Goal: Answer question/provide support: Share knowledge or assist other users

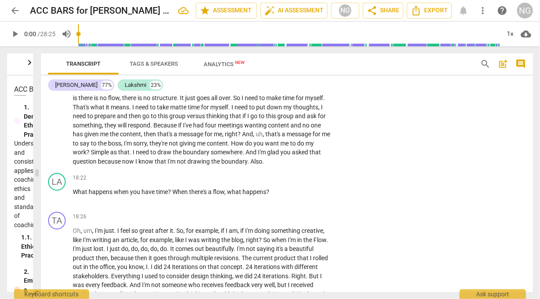
scroll to position [2792, 0]
click at [58, 82] on span "play_arrow" at bounding box center [57, 76] width 11 height 11
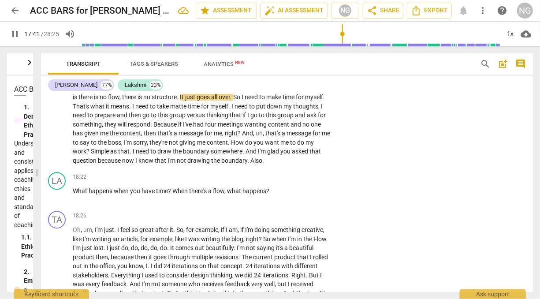
scroll to position [2794, 0]
click at [343, 33] on input "range" at bounding box center [291, 34] width 419 height 28
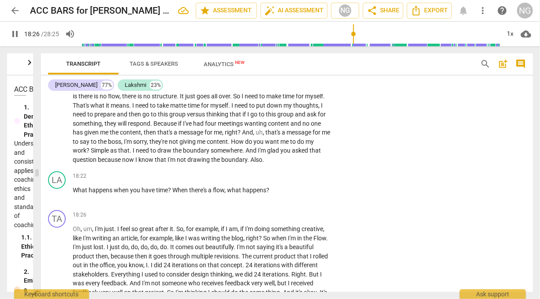
click at [59, 79] on span "pause" at bounding box center [57, 74] width 11 height 11
type input "1107"
click at [299, 180] on p "Add competency" at bounding box center [303, 176] width 42 height 8
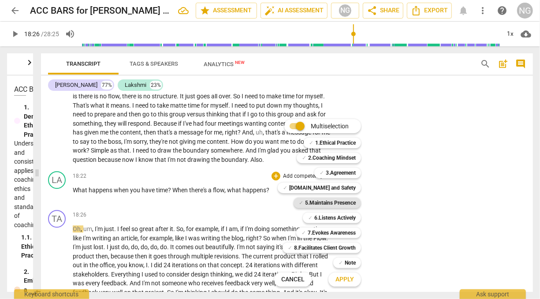
click at [332, 203] on b "5.Maintains Presence" at bounding box center [330, 203] width 51 height 11
click at [335, 216] on b "6.Listens Actively" at bounding box center [334, 218] width 41 height 11
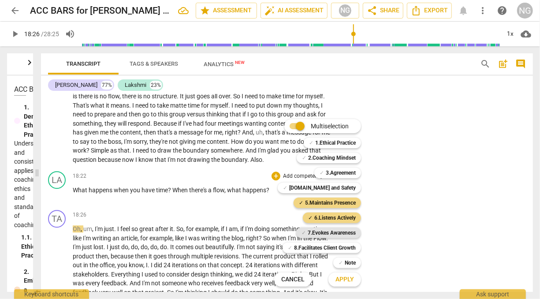
click at [336, 231] on b "7.Evokes Awareness" at bounding box center [332, 233] width 48 height 11
click at [344, 280] on span "Apply" at bounding box center [345, 279] width 19 height 9
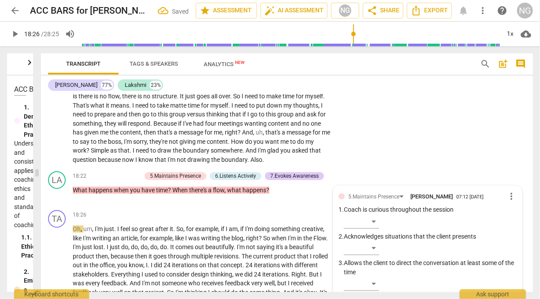
scroll to position [2936, 0]
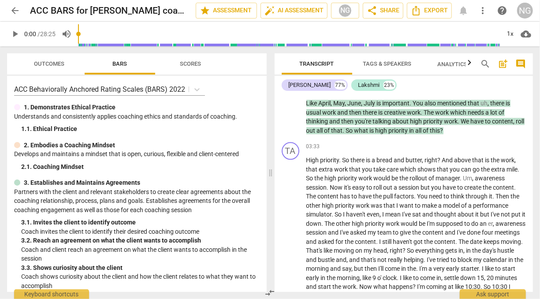
scroll to position [1003, 0]
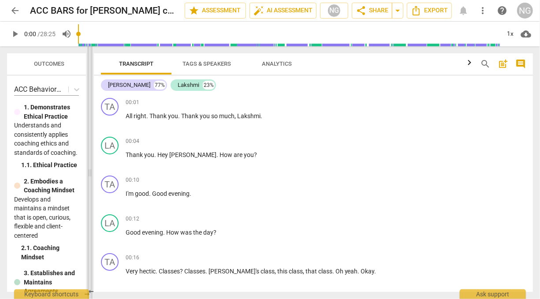
drag, startPoint x: 270, startPoint y: 171, endPoint x: 90, endPoint y: 164, distance: 180.9
click at [90, 164] on span at bounding box center [89, 172] width 5 height 253
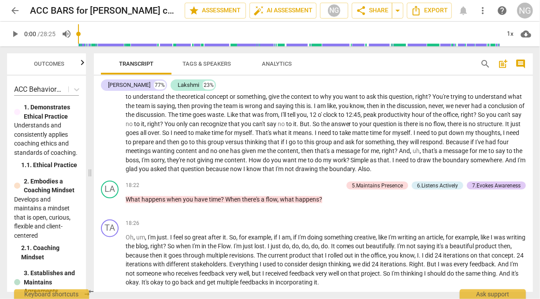
scroll to position [2336, 0]
click at [396, 196] on p "What happens when you have time ? When there's a flow , what happens ?" at bounding box center [326, 200] width 400 height 9
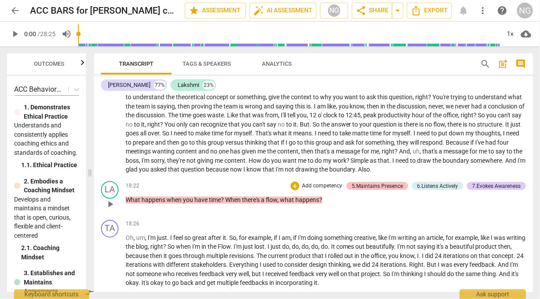
click at [368, 182] on div "5.Maintains Presence" at bounding box center [377, 186] width 51 height 8
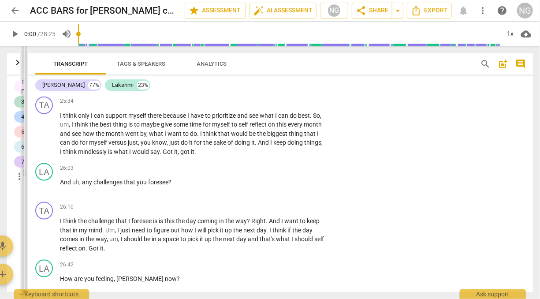
scroll to position [2885, 0]
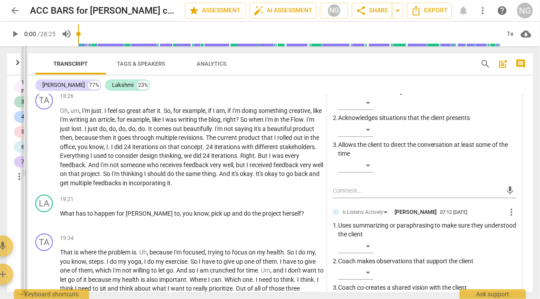
drag, startPoint x: 227, startPoint y: 170, endPoint x: 26, endPoint y: 158, distance: 201.5
click at [26, 158] on span at bounding box center [24, 172] width 5 height 253
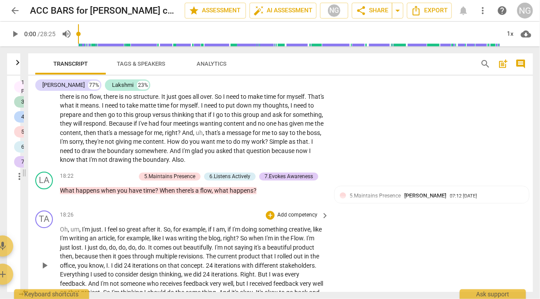
scroll to position [2757, 0]
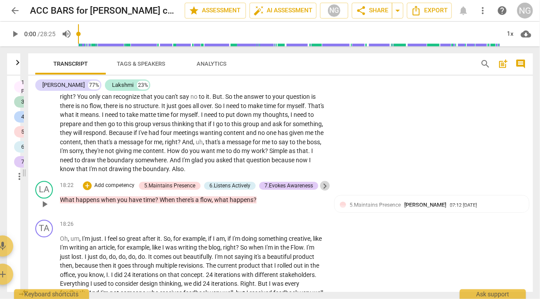
click at [324, 185] on span "keyboard_arrow_right" at bounding box center [325, 186] width 11 height 11
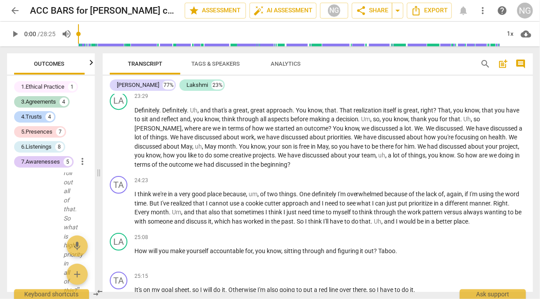
scroll to position [2401, 0]
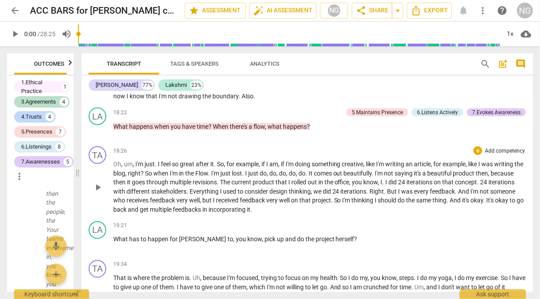
drag, startPoint x: 270, startPoint y: 173, endPoint x: 153, endPoint y: 155, distance: 119.1
click at [75, 183] on span at bounding box center [77, 172] width 5 height 253
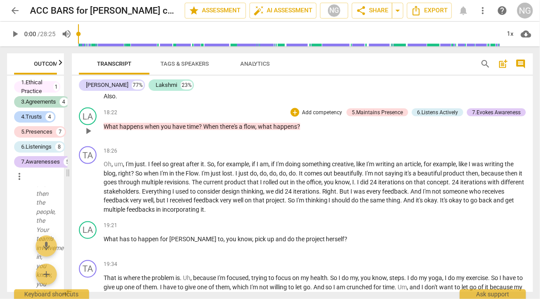
scroll to position [2355, 0]
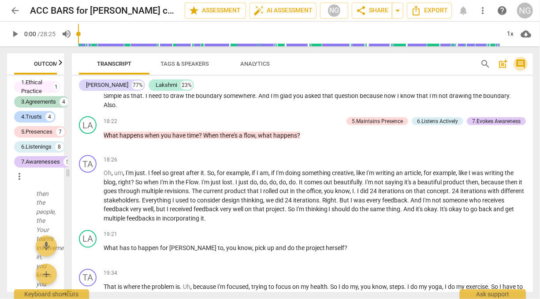
click at [526, 63] on span "comment" at bounding box center [521, 64] width 11 height 11
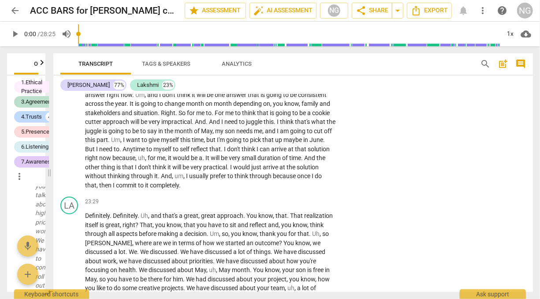
scroll to position [2860, 0]
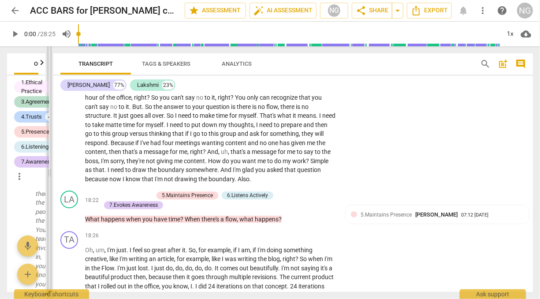
drag, startPoint x: 224, startPoint y: 175, endPoint x: 30, endPoint y: 183, distance: 194.2
click at [47, 183] on span at bounding box center [49, 172] width 5 height 253
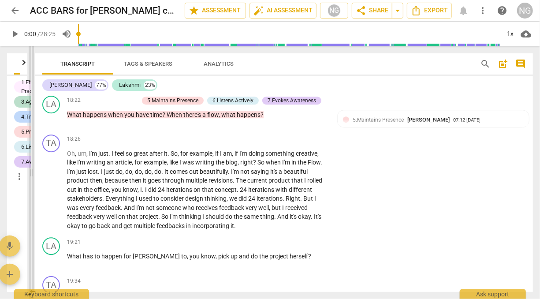
scroll to position [2784, 0]
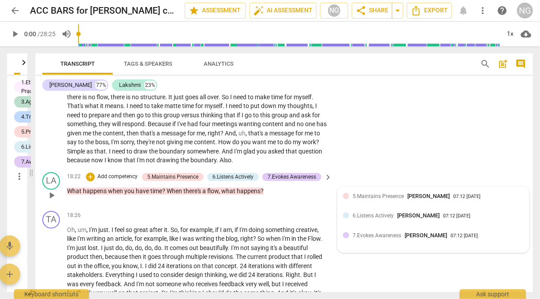
click at [407, 199] on span "[PERSON_NAME]" at bounding box center [428, 196] width 42 height 7
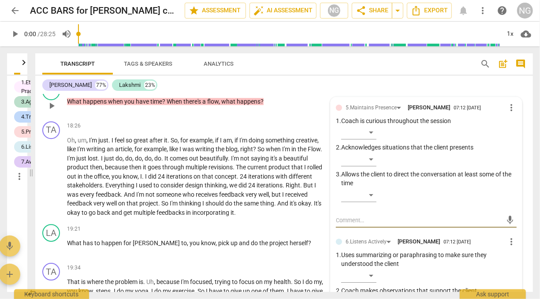
scroll to position [2871, 0]
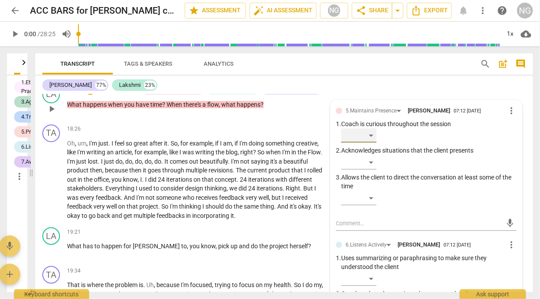
click at [370, 142] on div "​" at bounding box center [358, 135] width 35 height 14
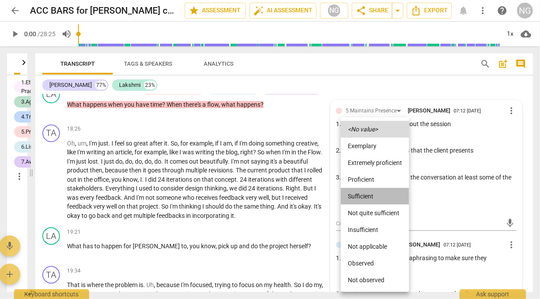
click at [371, 200] on li "Sufficient" at bounding box center [375, 196] width 68 height 17
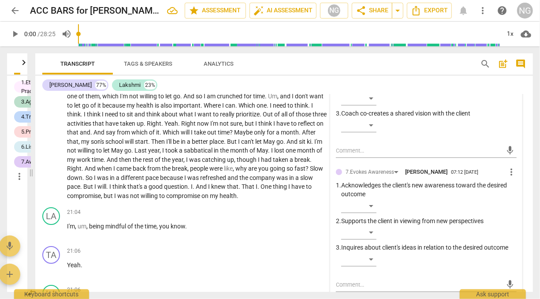
scroll to position [3078, 0]
click at [373, 239] on div "​" at bounding box center [358, 232] width 35 height 14
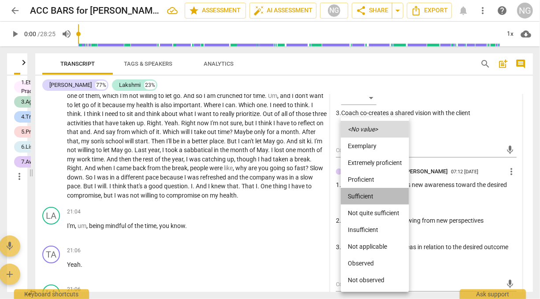
click at [357, 189] on li "Sufficient" at bounding box center [375, 196] width 68 height 17
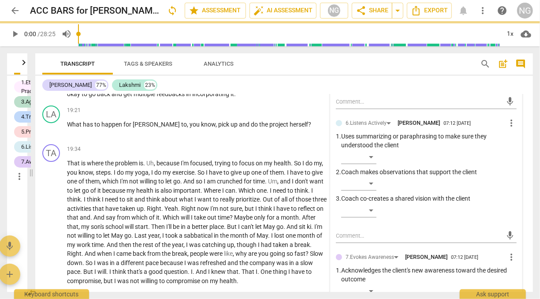
scroll to position [2990, 0]
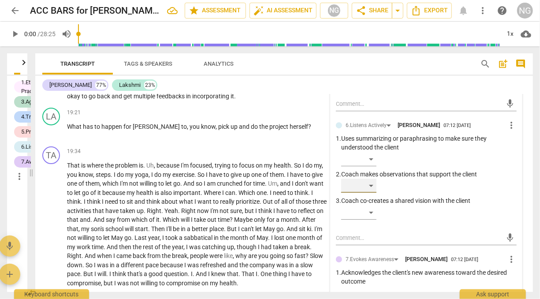
click at [370, 193] on div "​" at bounding box center [358, 186] width 35 height 14
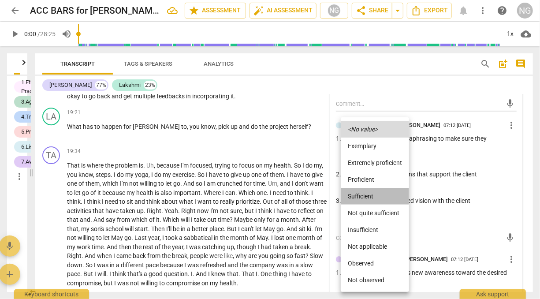
click at [363, 188] on li "Sufficient" at bounding box center [375, 196] width 68 height 17
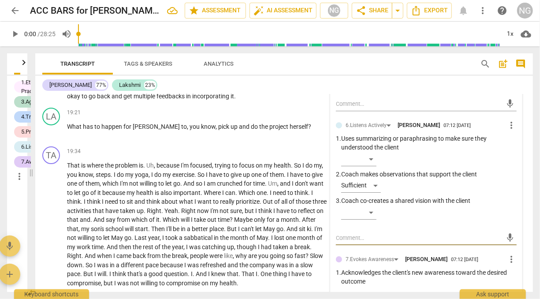
click at [371, 242] on textarea at bounding box center [419, 238] width 167 height 8
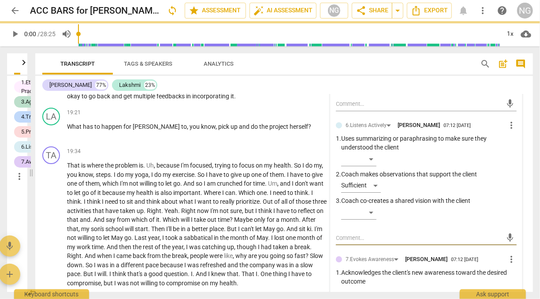
type textarea "C"
type textarea "Coac"
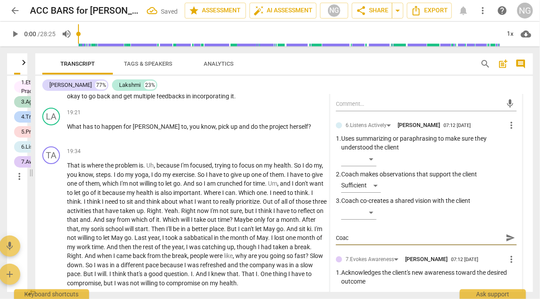
type textarea "Coach"
type textarea "Coach o"
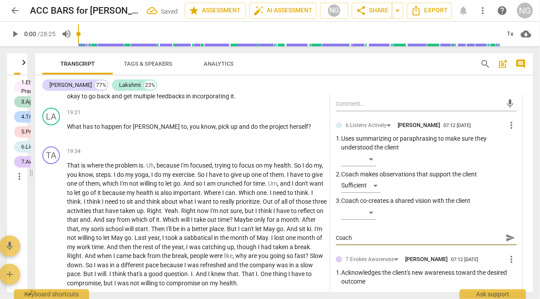
type textarea "Coach o"
type textarea "Coach ob"
type textarea "Coach obs"
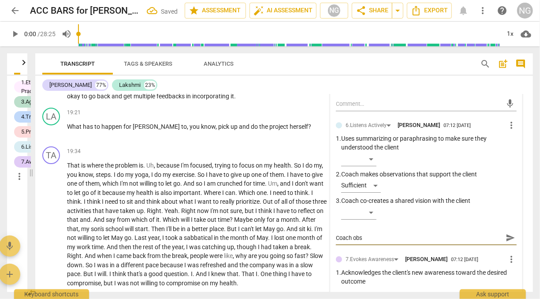
type textarea "Coach obse"
type textarea "Coach obser"
type textarea "Coach observ"
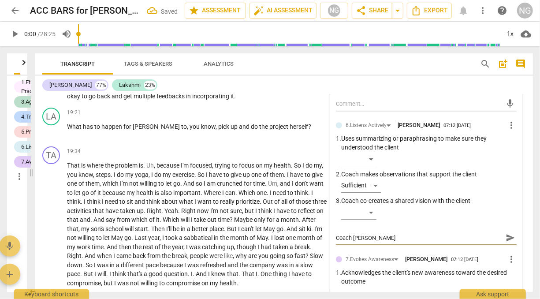
type textarea "Coach observ"
type textarea "Coach observe"
type textarea "Coach observer"
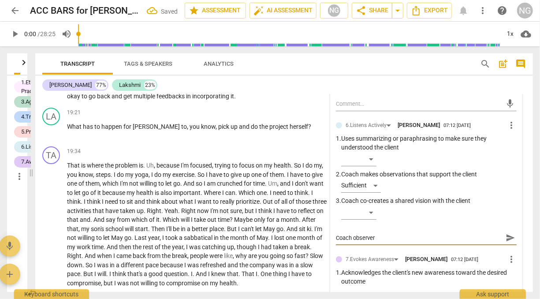
type textarea "Coach observers"
type textarea "Coach observer"
type textarea "Coach observe"
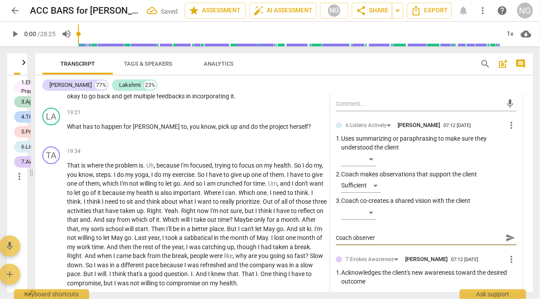
type textarea "Coach observe"
type textarea "Coach observes"
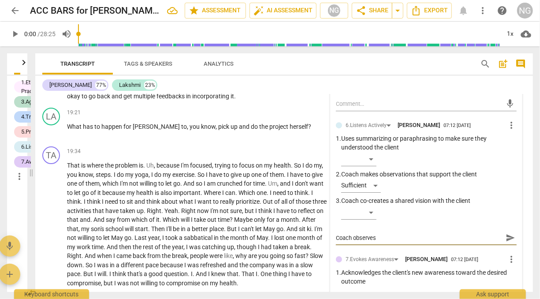
type textarea "Coach observes t"
type textarea "Coach observes th"
type textarea "Coach observes tha"
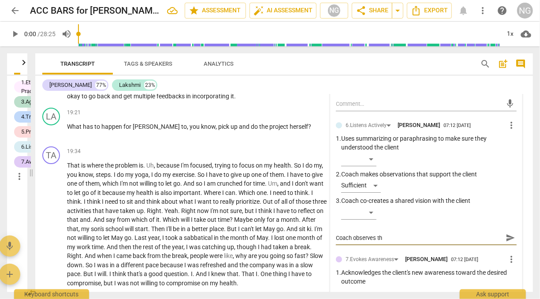
type textarea "Coach observes tha"
type textarea "Coach observes that"
type textarea "Coach observes that c"
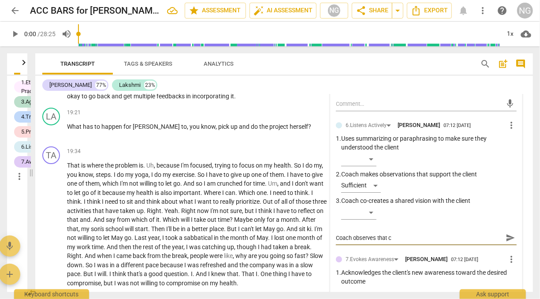
type textarea "Coach observes that cl"
type textarea "Coach observes that cli"
type textarea "Coach observes that clie"
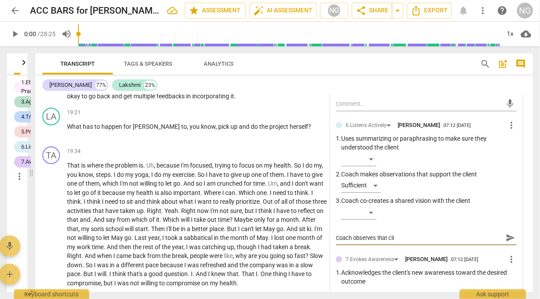
type textarea "Coach observes that clie"
type textarea "Coach observes that clien"
type textarea "Coach observes that client"
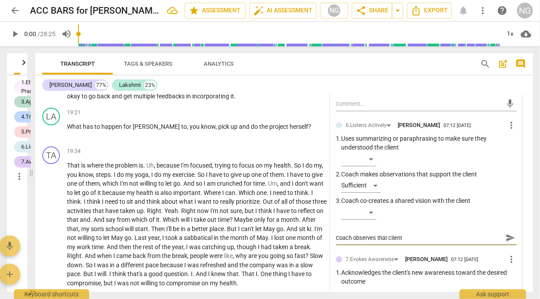
type textarea "Coach observes that client"
type textarea "Coach observes that client w"
type textarea "Coach observes that client wa"
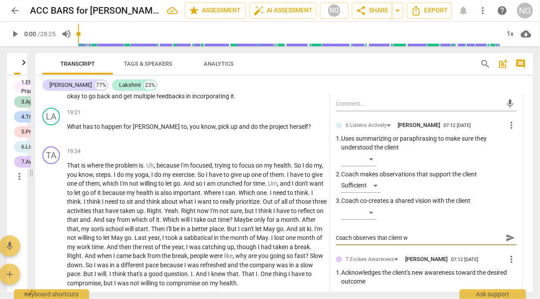
type textarea "Coach observes that client wa"
type textarea "Coach observes that client wan"
type textarea "Coach observes that client want"
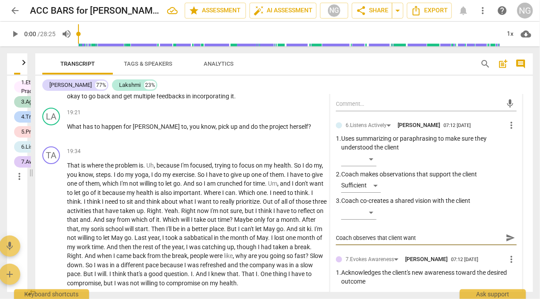
type textarea "Coach observes that client want"
type textarea "Coach observes that client want t"
type textarea "Coach observes that client want to"
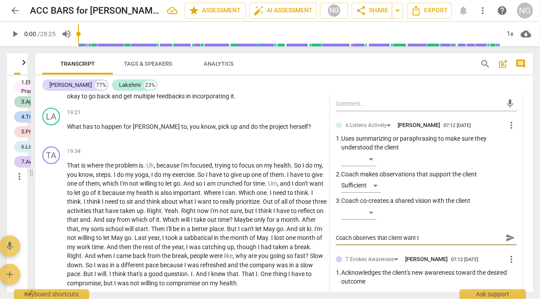
type textarea "Coach observes that client want to"
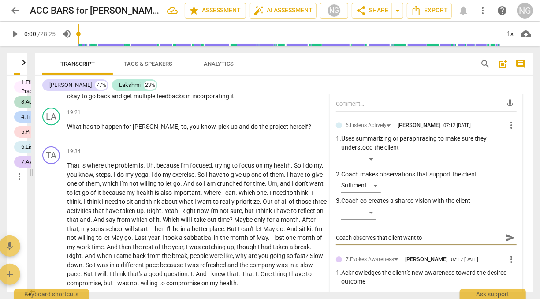
type textarea "Coach observes that client want t"
type textarea "Coach observes that client want"
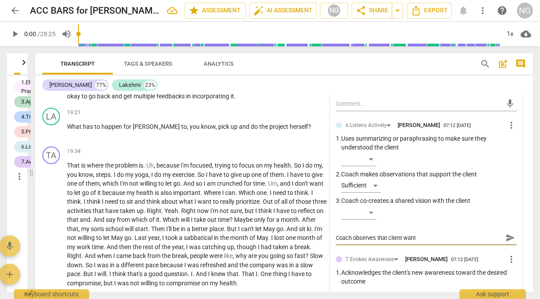
type textarea "Coach observes that client want"
type textarea "Coach observes that client wan"
type textarea "Coach observes that client wa"
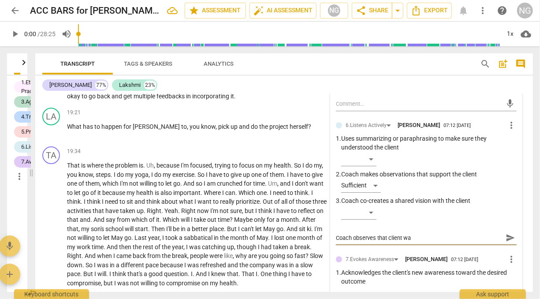
type textarea "Coach observes that client w"
type textarea "Coach observes that client"
type textarea "Coach observes that client w"
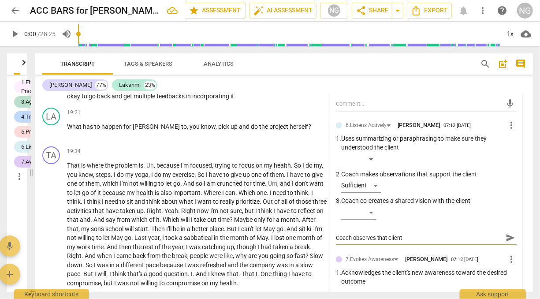
type textarea "Coach observes that client w"
type textarea "Coach observes that client wa"
type textarea "Coach observes that client wan"
type textarea "Coach observes that client want"
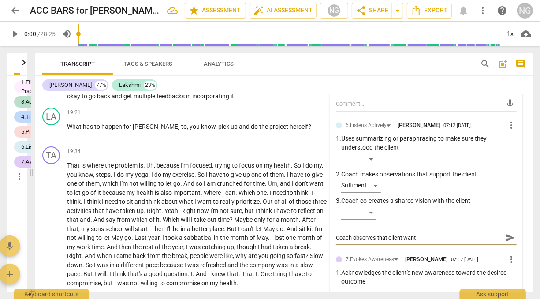
type textarea "Coach observes that client wants"
type textarea "Coach observes that client wants t"
type textarea "Coach observes that client wants to"
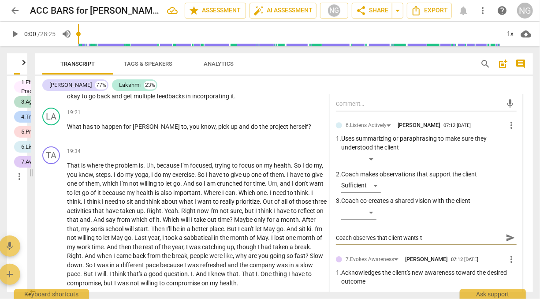
type textarea "Coach observes that client wants to"
type textarea "Coach observes that client wants to c"
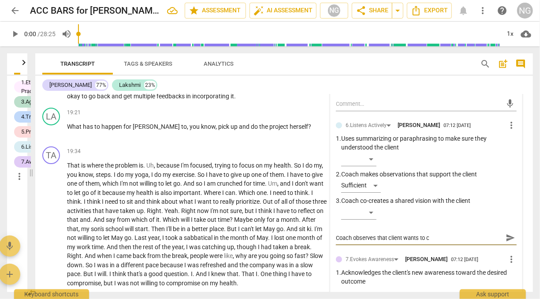
type textarea "Coach observes that client wants to cr"
type textarea "Coach observes that client wants to cre"
type textarea "Coach observes that client wants to crea"
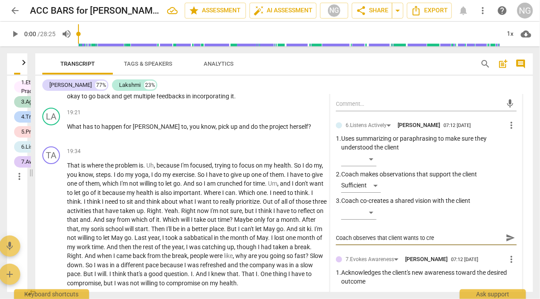
type textarea "Coach observes that client wants to crea"
type textarea "Coach observes that client wants to creat"
type textarea "Coach observes that client wants to create"
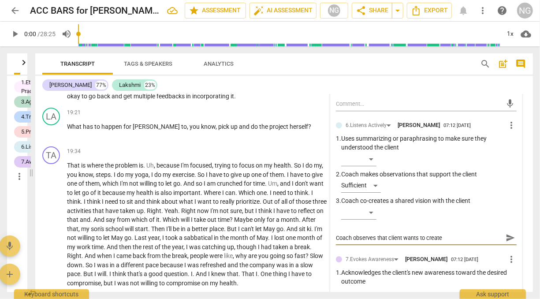
type textarea "Coach observes that client wants to create t"
type textarea "Coach observes that client wants to create ti"
type textarea "Coach observes that client wants to create tim"
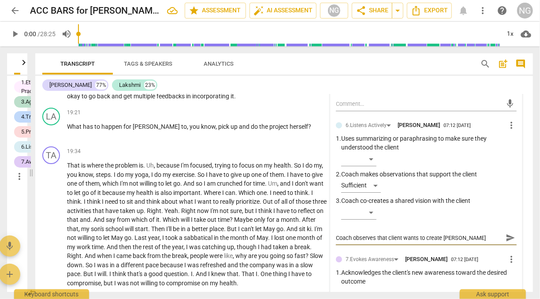
type textarea "Coach observes that client wants to create time"
type textarea "Coach observes that client wants to create time f"
type textarea "Coach observes that client wants to create time fo"
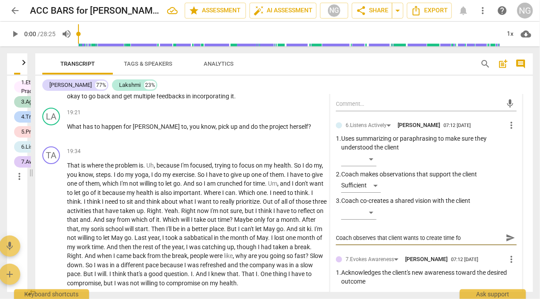
type textarea "Coach observes that client wants to create time fo"
type textarea "Coach observes that client wants to create time for"
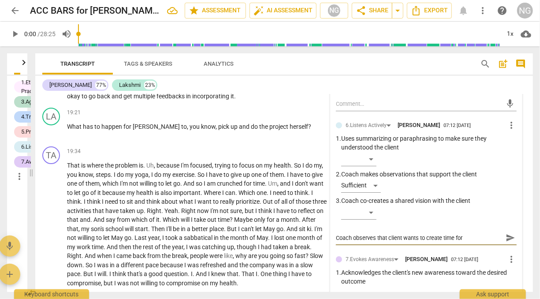
type textarea "Coach observes that client wants to create time for t"
type textarea "Coach observes that client wants to create time for th"
type textarea "Coach observes that client wants to create time for the"
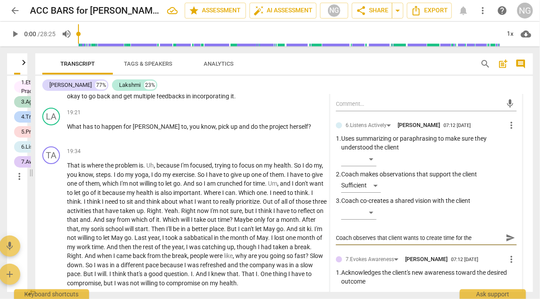
type textarea "Coach observes that client wants to create time for them"
type textarea "Coach observes that client wants to create time for thems"
type textarea "Coach observes that client wants to create time for themse"
type textarea "Coach observes that client wants to create time for themsel"
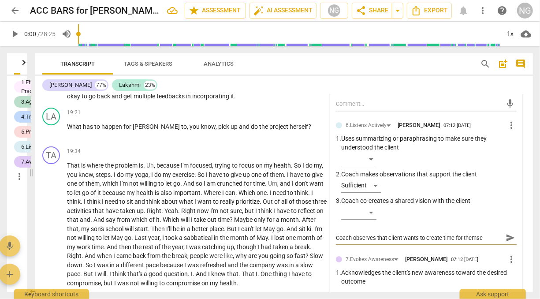
type textarea "Coach observes that client wants to create time for themsel"
type textarea "Coach observes that client wants to create time for themselv"
type textarea "Coach observes that client wants to create time for themselve"
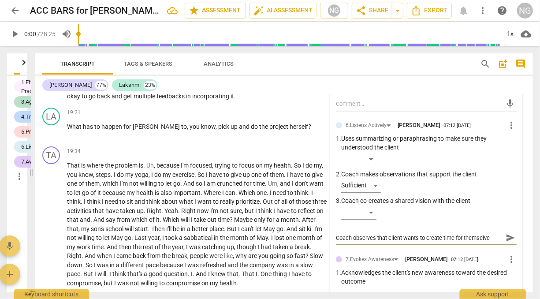
type textarea "Coach observes that client wants to create time for themselves"
type textarea "Coach observes that client wants to create time for themselves a"
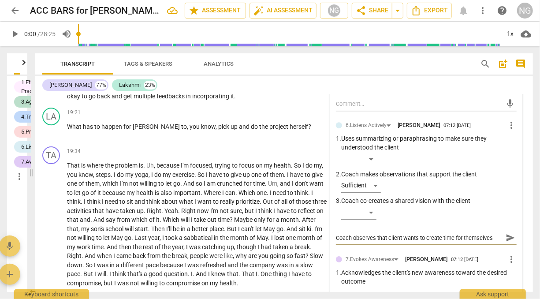
type textarea "Coach observes that client wants to create time for themselves a"
type textarea "Coach observes that client wants to create time for themselves an"
type textarea "Coach observes that client wants to create time for themselves and"
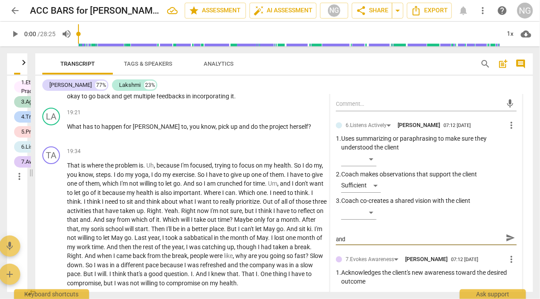
type textarea "Coach observes that client wants to create time for themselves and"
type textarea "Coach observes that client wants to create time for themselves and e"
type textarea "Coach observes that client wants to create time for themselves and ex"
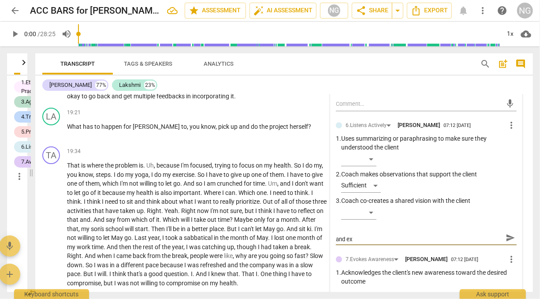
type textarea "Coach observes that client wants to create time for themselves and exp"
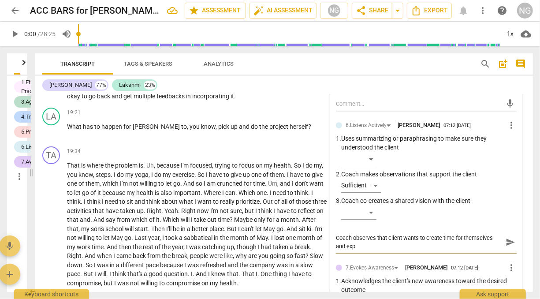
type textarea "Coach observes that client wants to create time for themselves and expl"
type textarea "Coach observes that client wants to create time for themselves and explo"
type textarea "Coach observes that client wants to create time for themselves and explor"
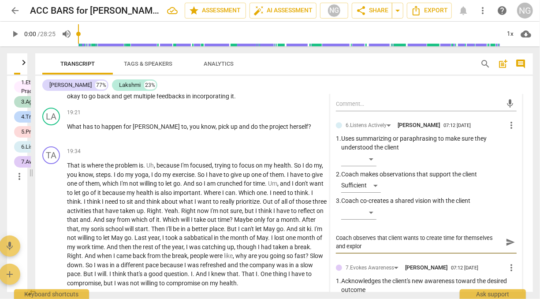
type textarea "Coach observes that client wants to create time for themselves and explore"
type textarea "Coach observes that client wants to create time for themselves and explores"
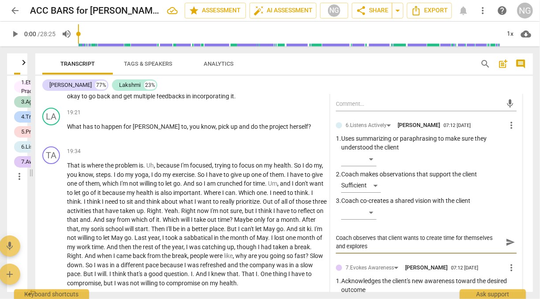
type textarea "Coach observes that client wants to create time for themselves and explores"
type textarea "Coach observes that client wants to create time for themselves and explores w"
type textarea "Coach observes that client wants to create time for themselves and explores wh"
type textarea "Coach observes that client wants to create time for themselves and explores wha"
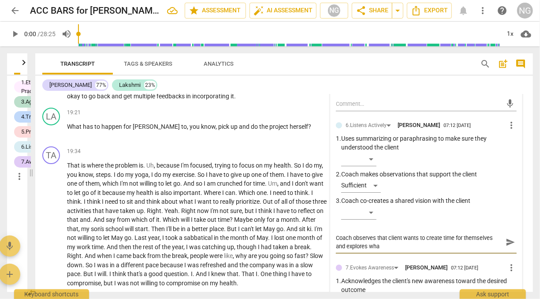
type textarea "Coach observes that client wants to create time for themselves and explores what"
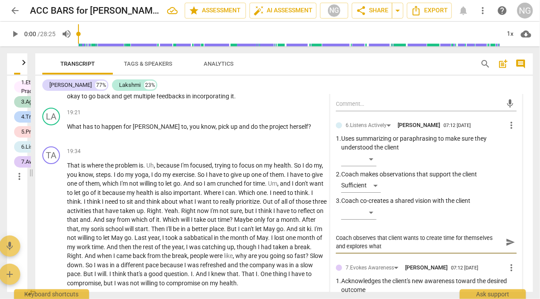
type textarea "Coach observes that client wants to create time for themselves and explores what"
type textarea "Coach observes that client wants to create time for themselves and explores wha"
type textarea "Coach observes that client wants to create time for themselves and explores wh"
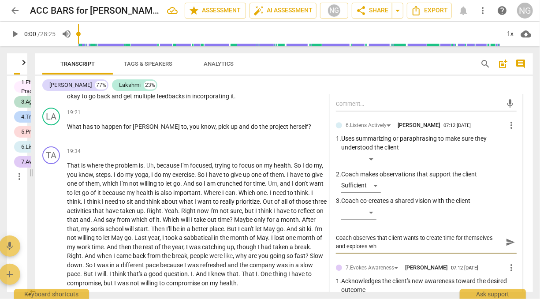
type textarea "Coach observes that client wants to create time for themselves and explores w"
type textarea "Coach observes that client wants to create time for themselves and explores"
type textarea "Coach observes that client wants to create time for themselves and explores w"
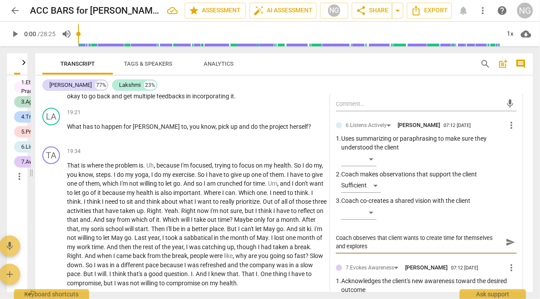
type textarea "Coach observes that client wants to create time for themselves and explores w"
type textarea "Coach observes that client wants to create time for themselves and explores wh"
type textarea "Coach observes that client wants to create time for themselves and explores wha"
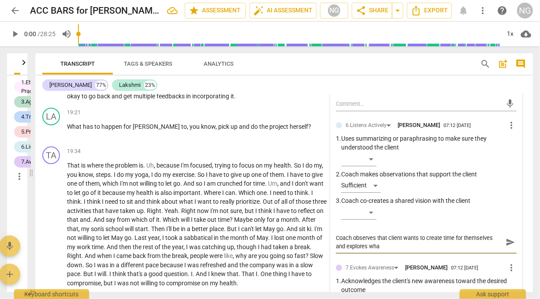
type textarea "Coach observes that client wants to create time for themselves and explores what"
type textarea "Coach observes that client wants to create time for themselves and explores wha…"
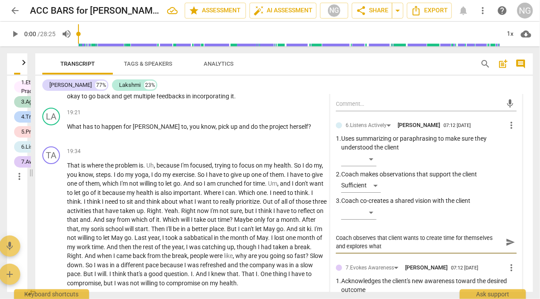
type textarea "Coach observes that client wants to create time for themselves and explores wha…"
click at [509, 247] on span "send" at bounding box center [511, 242] width 10 height 10
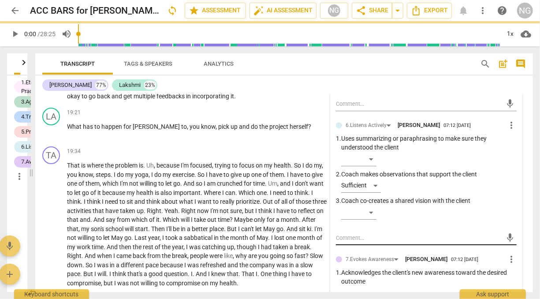
scroll to position [0, 0]
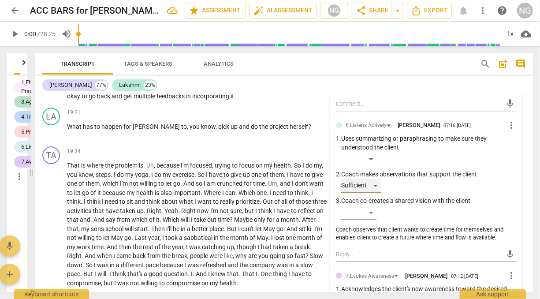
click at [374, 193] on div "Sufficient" at bounding box center [361, 186] width 40 height 14
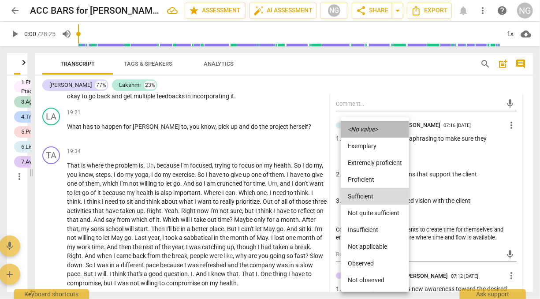
click at [371, 128] on icon "<No value>" at bounding box center [363, 129] width 30 height 6
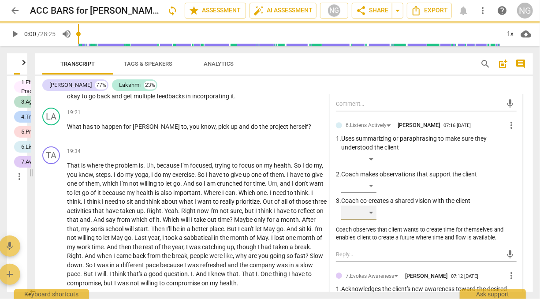
click at [371, 220] on div "​" at bounding box center [358, 213] width 35 height 14
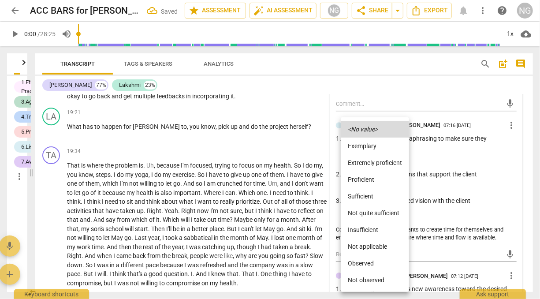
click at [367, 191] on li "Sufficient" at bounding box center [375, 196] width 68 height 17
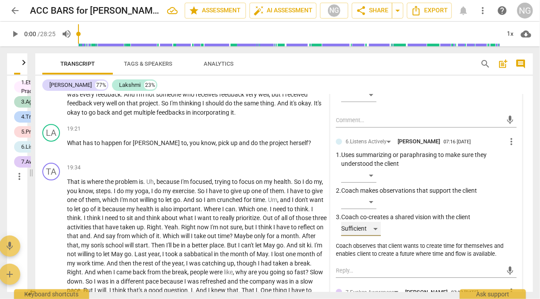
scroll to position [2974, 0]
click at [301, 133] on p "Add competency" at bounding box center [301, 129] width 42 height 8
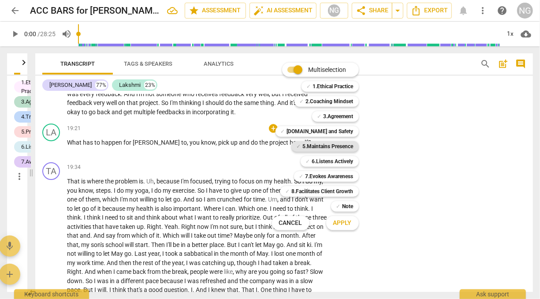
click at [321, 143] on b "5.Maintains Presence" at bounding box center [328, 146] width 51 height 11
click at [329, 175] on b "7.Evokes Awareness" at bounding box center [330, 176] width 48 height 11
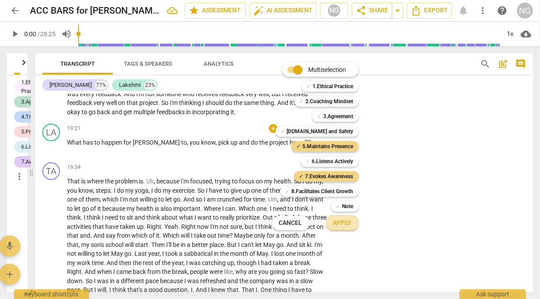
click at [340, 224] on span "Apply" at bounding box center [342, 223] width 19 height 9
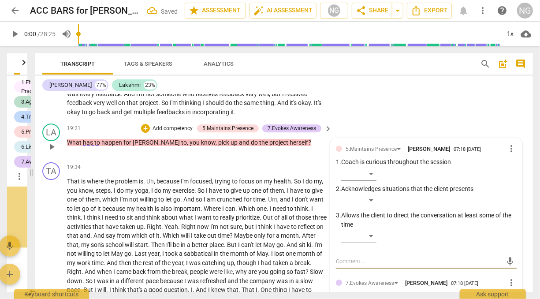
scroll to position [22222, 0]
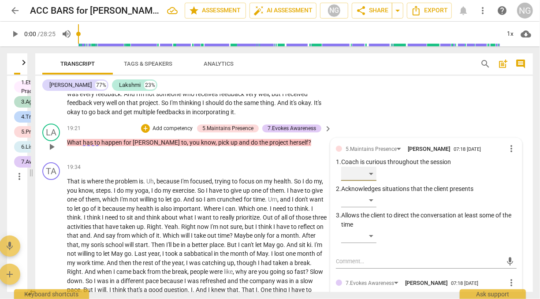
click at [370, 181] on div "​" at bounding box center [358, 174] width 35 height 14
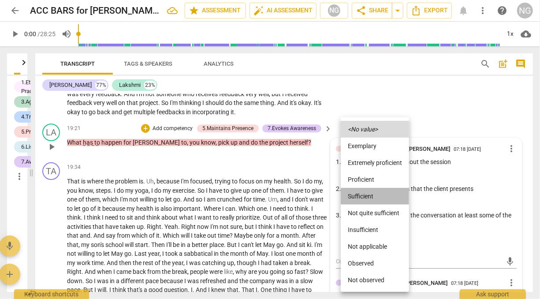
click at [370, 190] on li "Sufficient" at bounding box center [375, 196] width 68 height 17
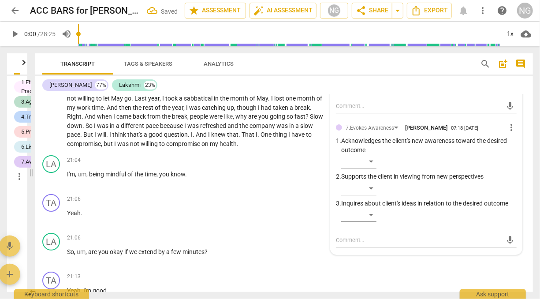
scroll to position [3143, 0]
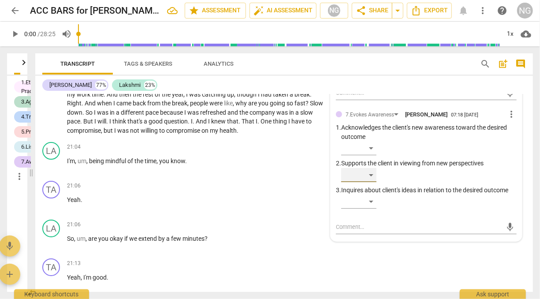
click at [369, 182] on div "​" at bounding box center [358, 175] width 35 height 14
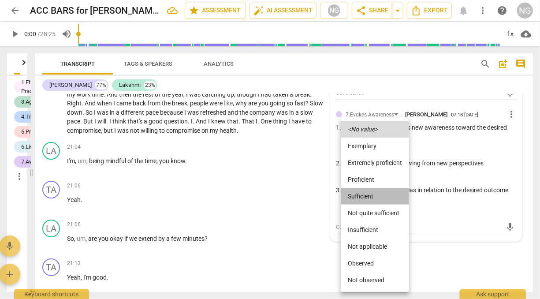
click at [367, 193] on li "Sufficient" at bounding box center [375, 196] width 68 height 17
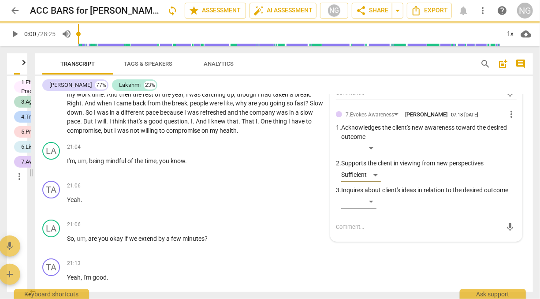
click at [274, 135] on p "That is where the problem is . Uh , because I'm focused , trying to focus on my…" at bounding box center [197, 71] width 261 height 127
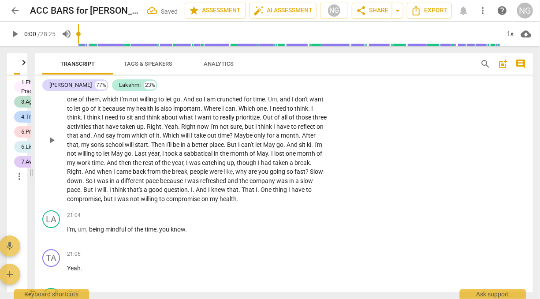
scroll to position [3075, 0]
